Goal: Task Accomplishment & Management: Manage account settings

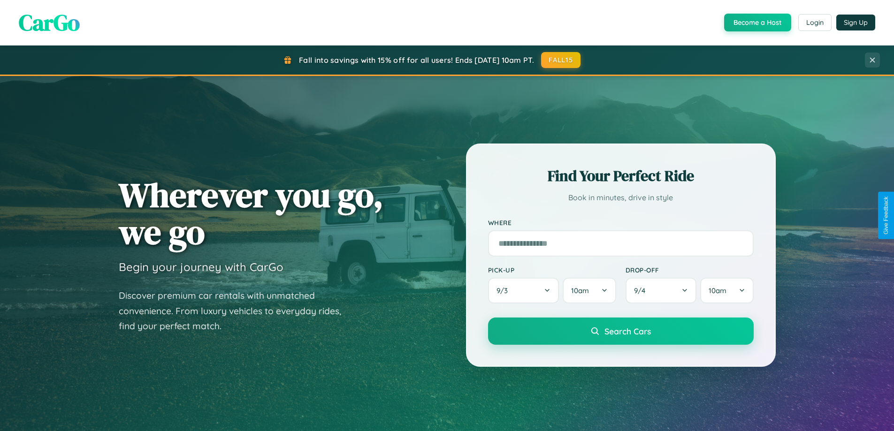
scroll to position [1805, 0]
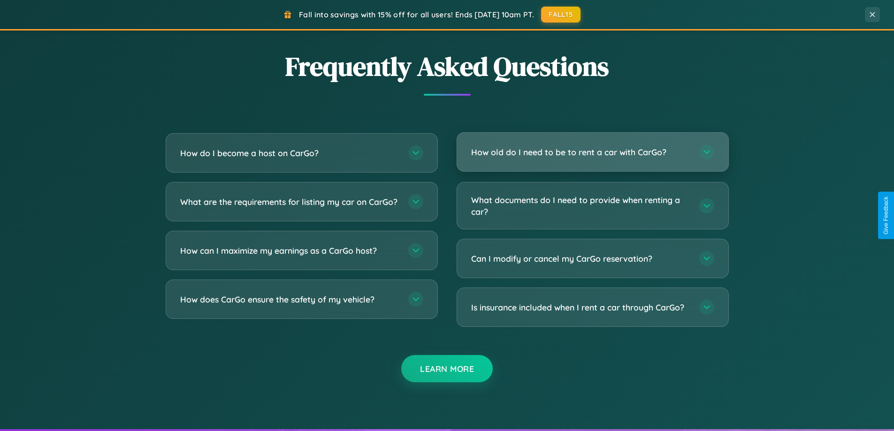
click at [592, 152] on h3 "How old do I need to be to rent a car with CarGo?" at bounding box center [580, 152] width 219 height 12
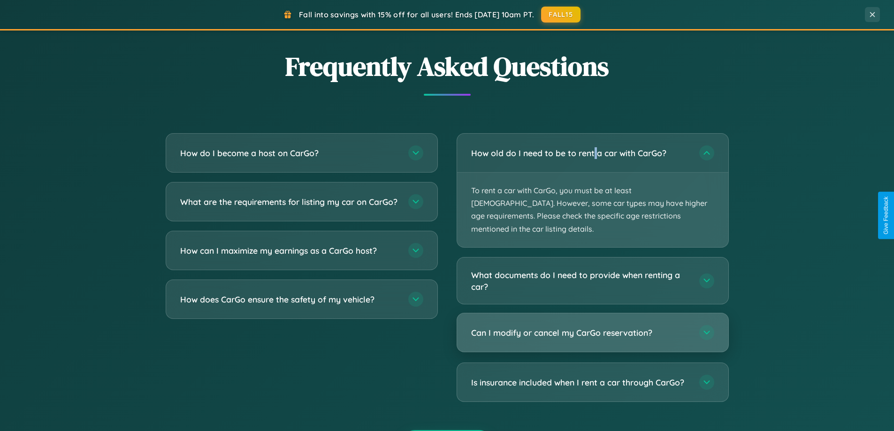
click at [592, 327] on h3 "Can I modify or cancel my CarGo reservation?" at bounding box center [580, 333] width 219 height 12
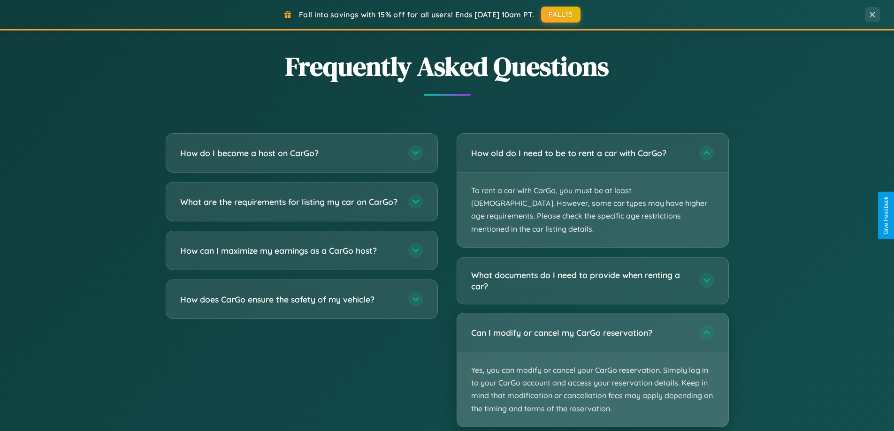
click at [592, 357] on p "Yes, you can modify or cancel your CarGo reservation. Simply log in to your Car…" at bounding box center [592, 389] width 271 height 75
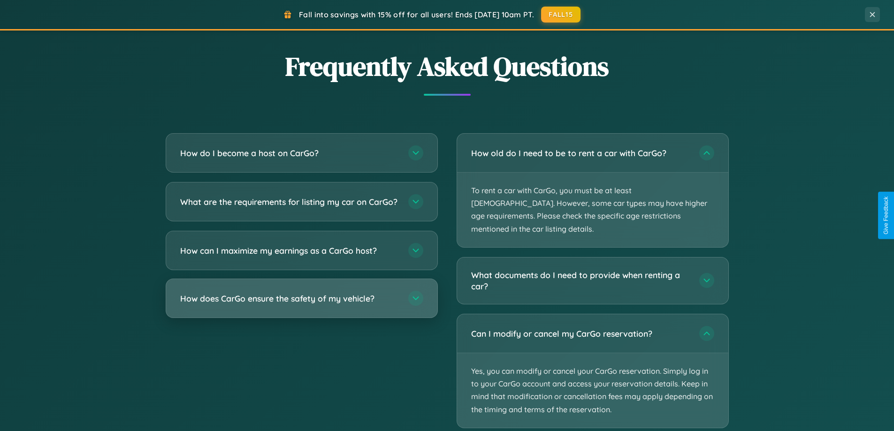
click at [301, 304] on h3 "How does CarGo ensure the safety of my vehicle?" at bounding box center [289, 299] width 219 height 12
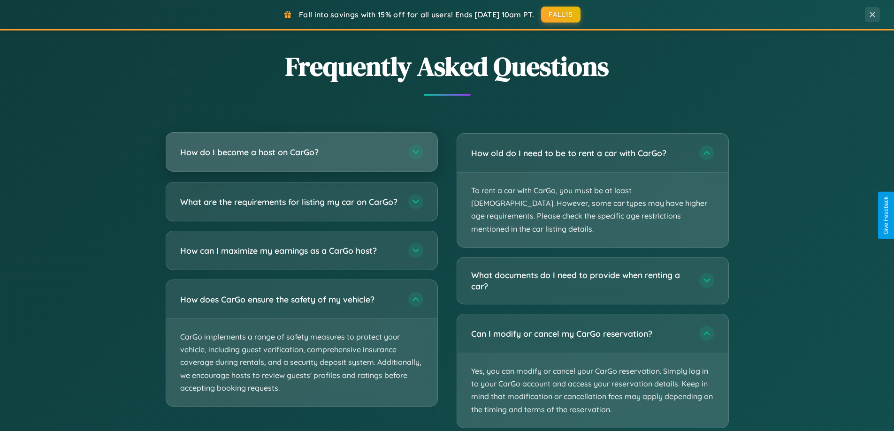
click at [301, 152] on h3 "How do I become a host on CarGo?" at bounding box center [289, 152] width 219 height 12
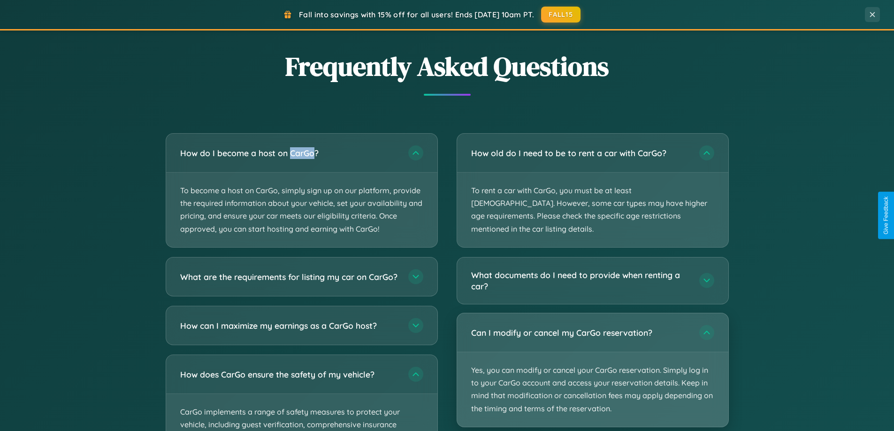
click at [592, 357] on p "Yes, you can modify or cancel your CarGo reservation. Simply log in to your Car…" at bounding box center [592, 389] width 271 height 75
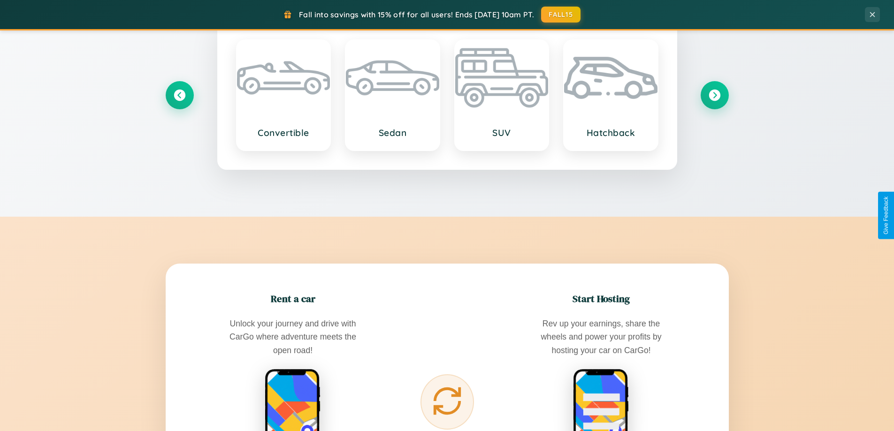
scroll to position [404, 0]
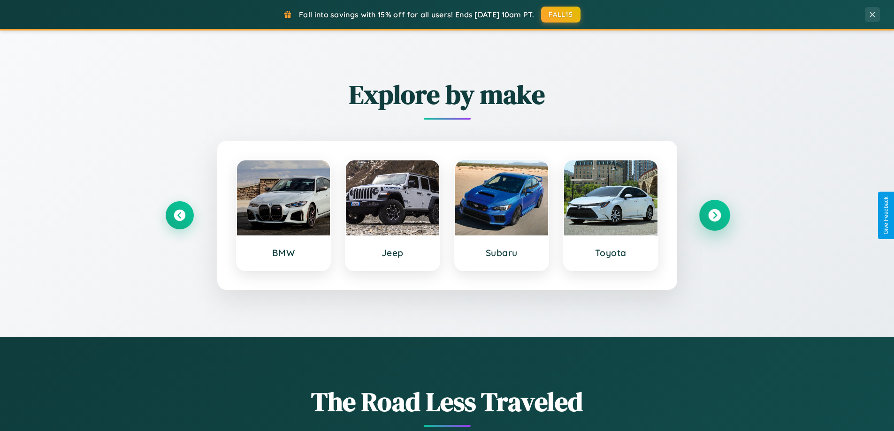
click at [714, 215] on icon at bounding box center [714, 215] width 13 height 13
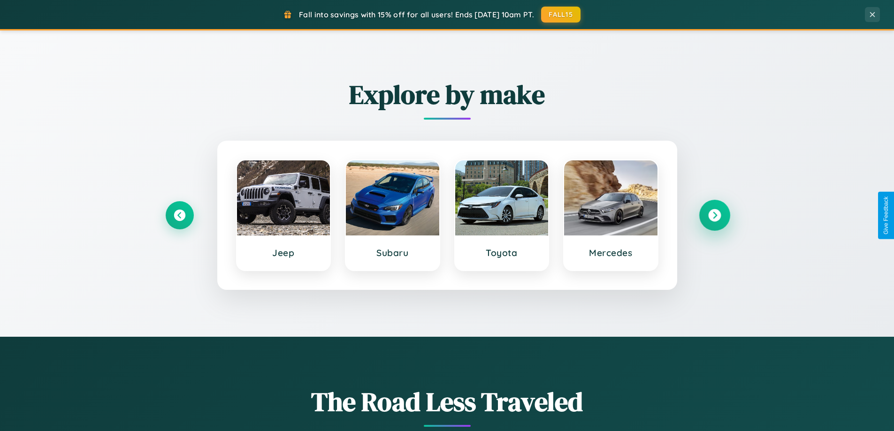
click at [714, 215] on icon at bounding box center [714, 215] width 13 height 13
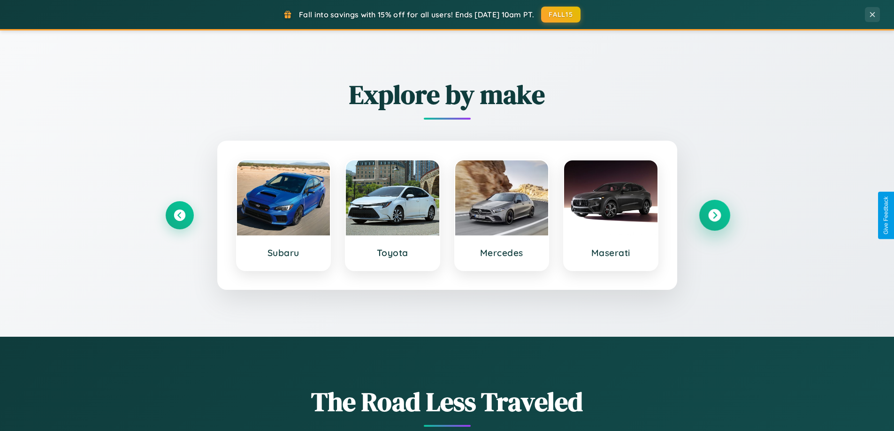
click at [714, 215] on icon at bounding box center [714, 215] width 13 height 13
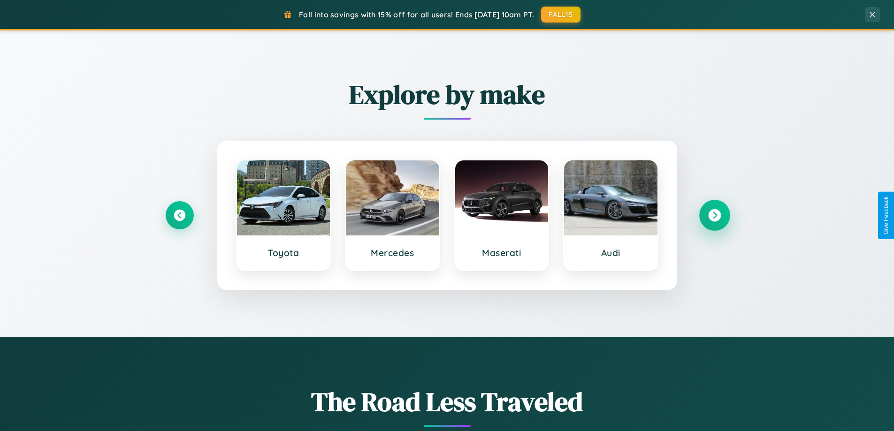
click at [714, 215] on icon at bounding box center [714, 215] width 13 height 13
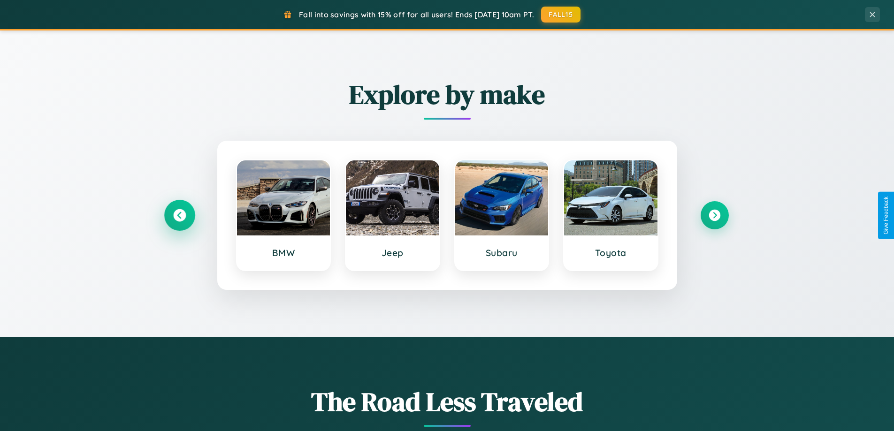
click at [179, 215] on icon at bounding box center [179, 215] width 13 height 13
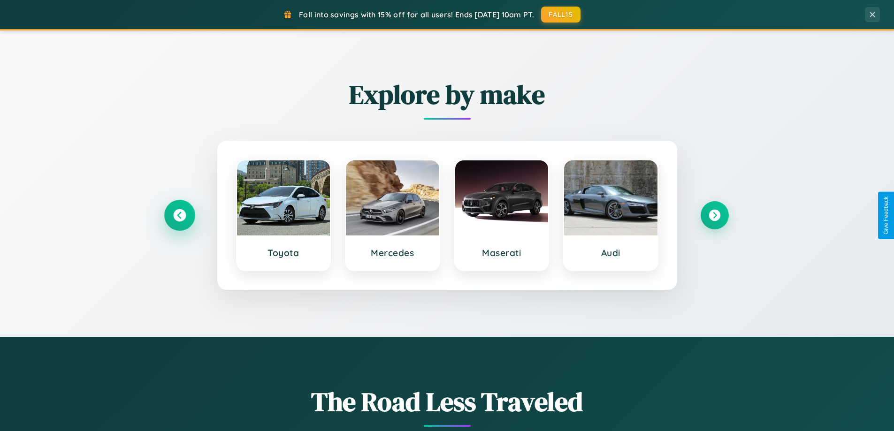
scroll to position [0, 0]
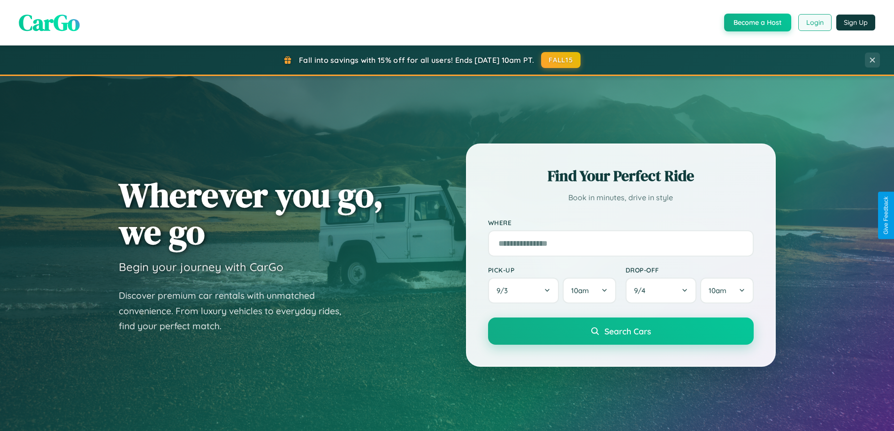
click at [814, 23] on button "Login" at bounding box center [814, 22] width 33 height 17
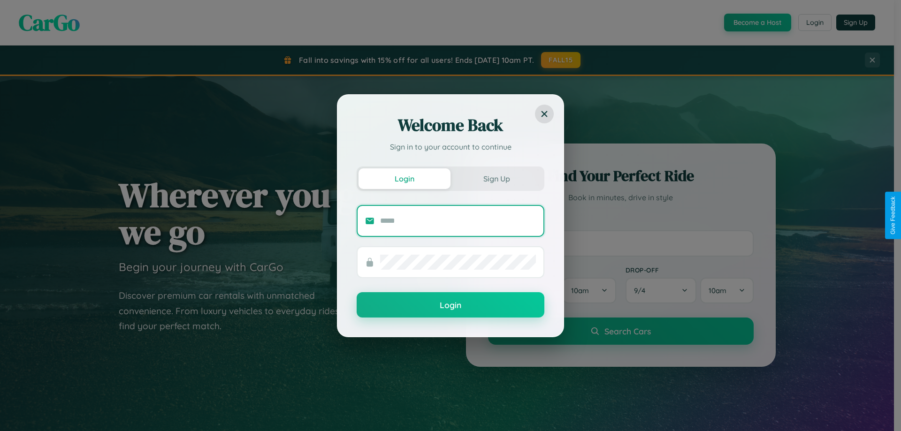
click at [458, 220] on input "text" at bounding box center [458, 220] width 156 height 15
type input "**********"
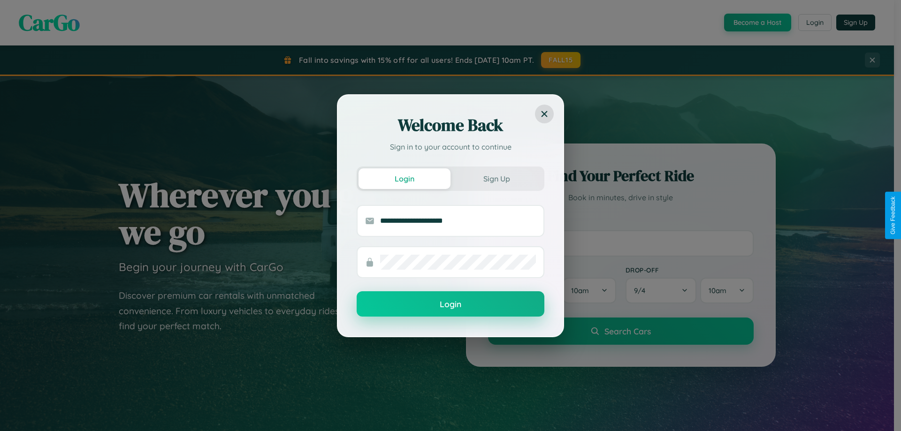
click at [450, 304] on button "Login" at bounding box center [451, 303] width 188 height 25
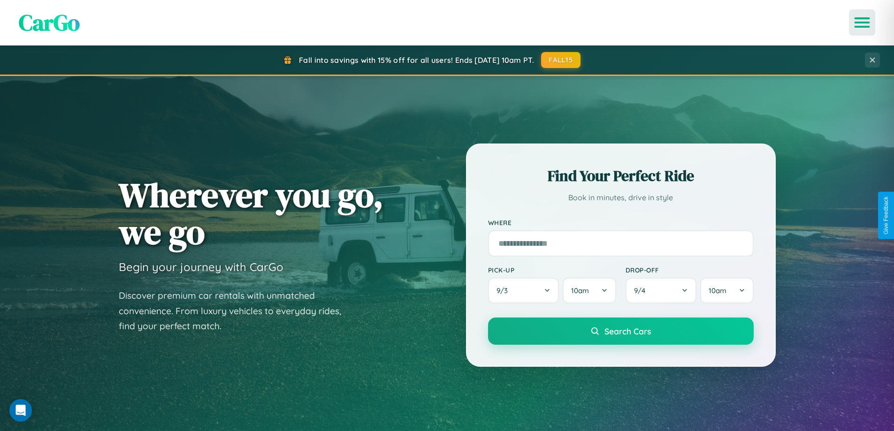
click at [862, 23] on icon "Open menu" at bounding box center [862, 22] width 14 height 8
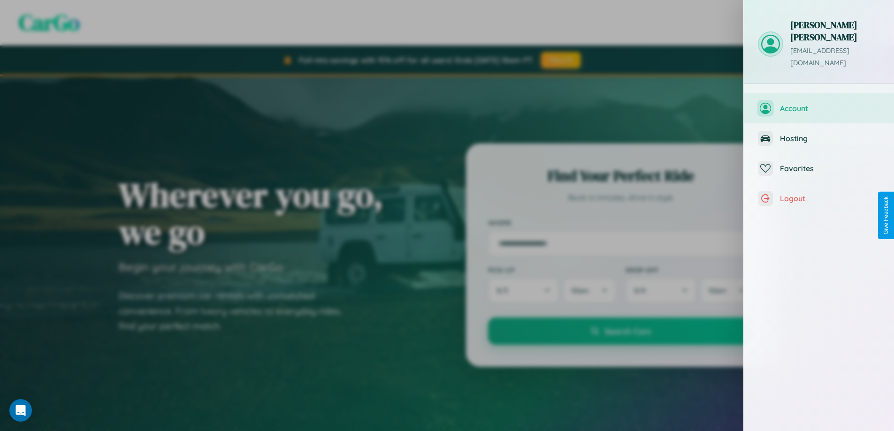
click at [819, 104] on span "Account" at bounding box center [830, 108] width 100 height 9
